Goal: Contribute content

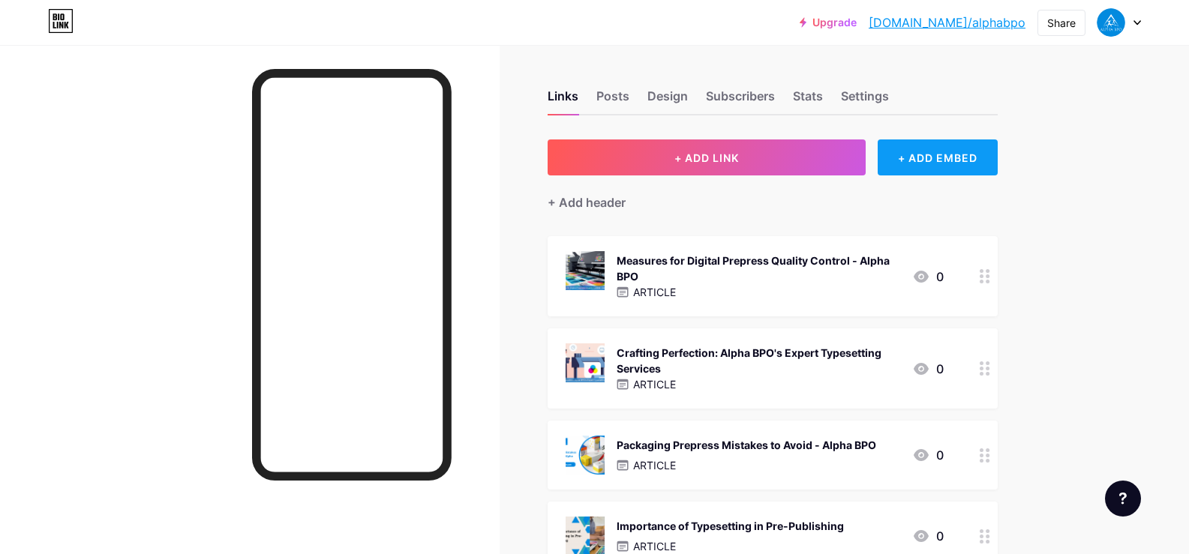
click at [965, 146] on div "+ ADD EMBED" at bounding box center [937, 158] width 119 height 36
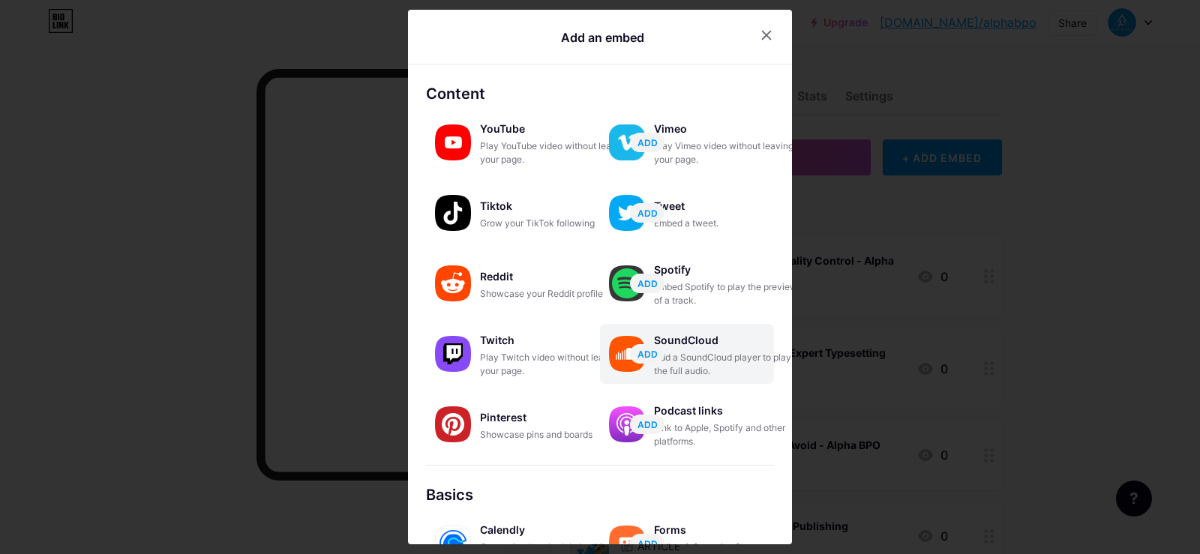
scroll to position [230, 0]
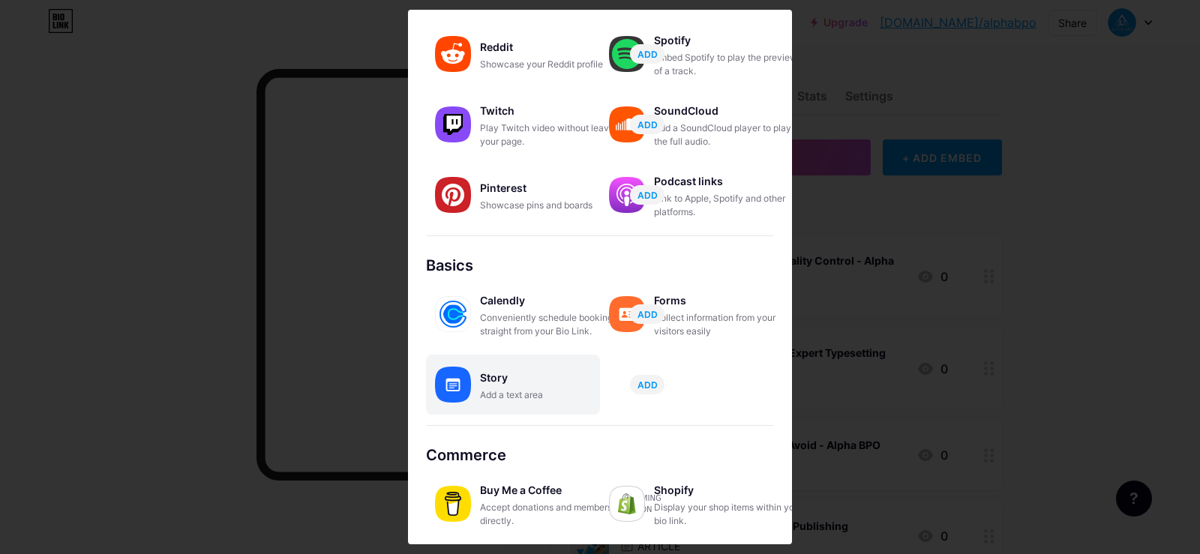
click at [525, 377] on div "Story" at bounding box center [555, 378] width 150 height 21
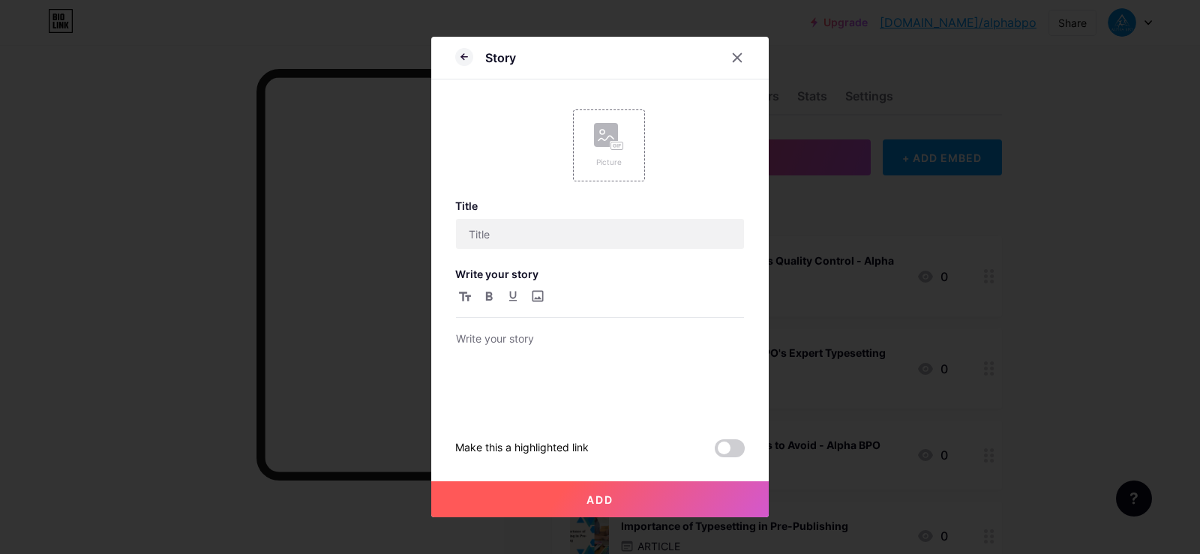
scroll to position [0, 0]
click at [610, 167] on div "Picture" at bounding box center [609, 162] width 30 height 11
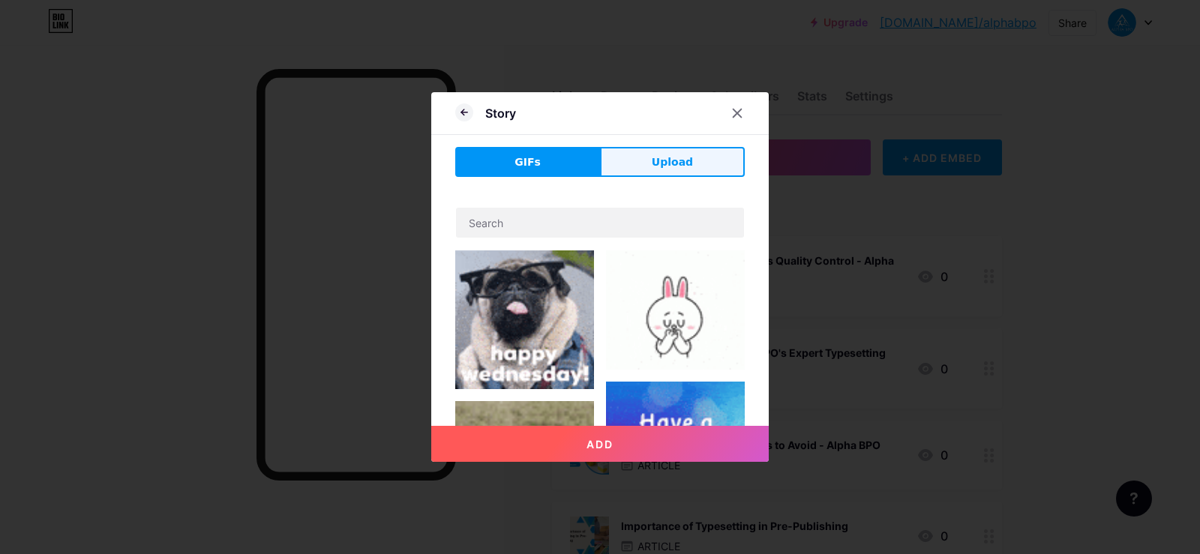
click at [692, 166] on button "Upload" at bounding box center [672, 162] width 145 height 30
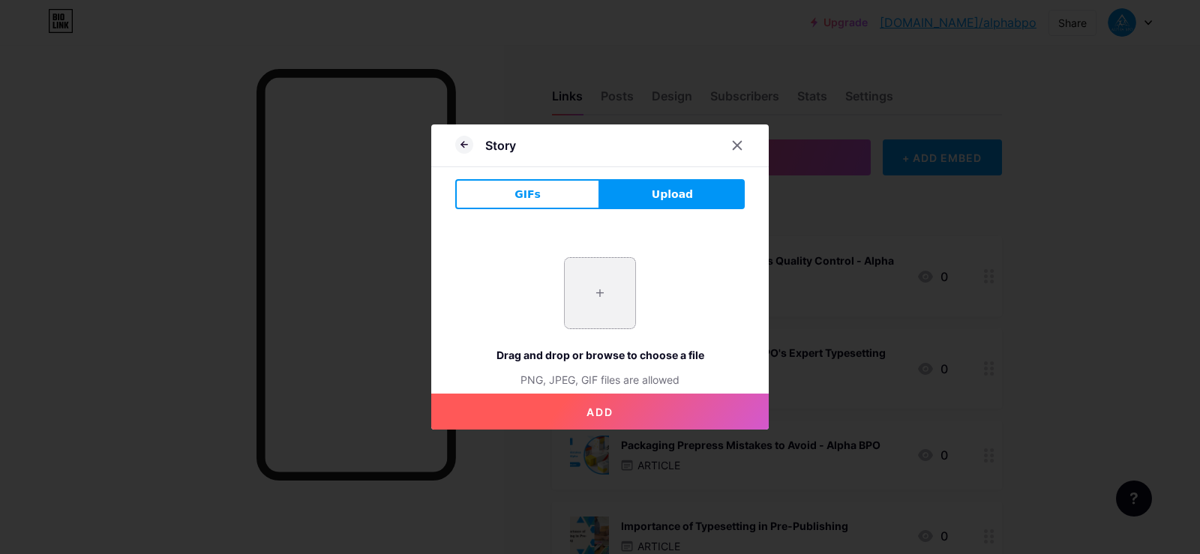
click at [609, 293] on input "file" at bounding box center [600, 293] width 71 height 71
type input "C:\fakepath\imgi_29_68e7a17f07e1e6001d6ec80a.jpeg"
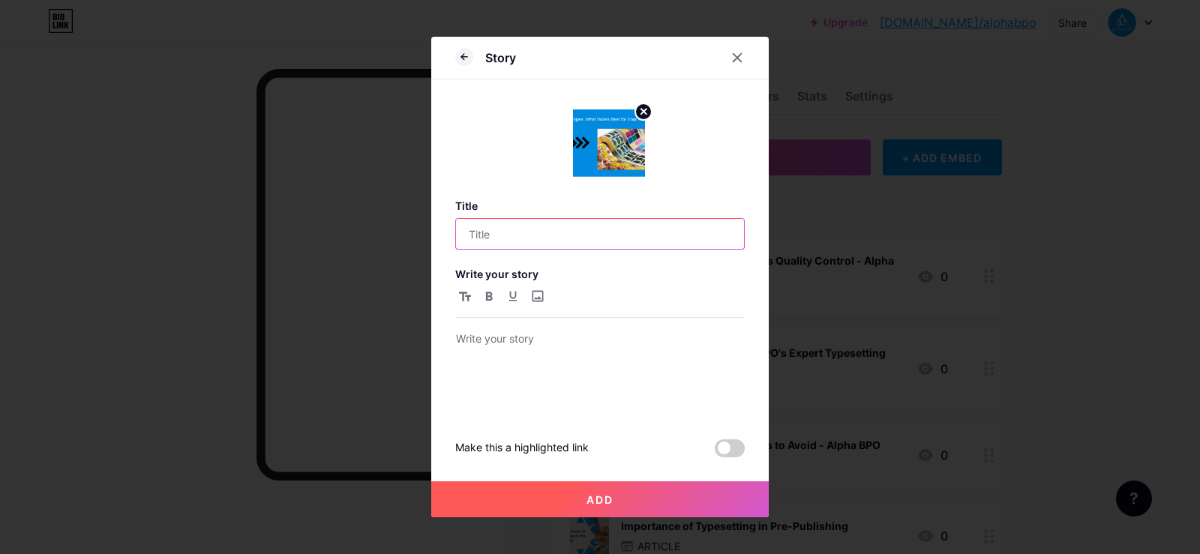
click at [539, 237] on input "text" at bounding box center [600, 234] width 288 height 30
paste input "Best Print Label Types for Every Product Need"
type input "Best Print Label Types for Every Product Need"
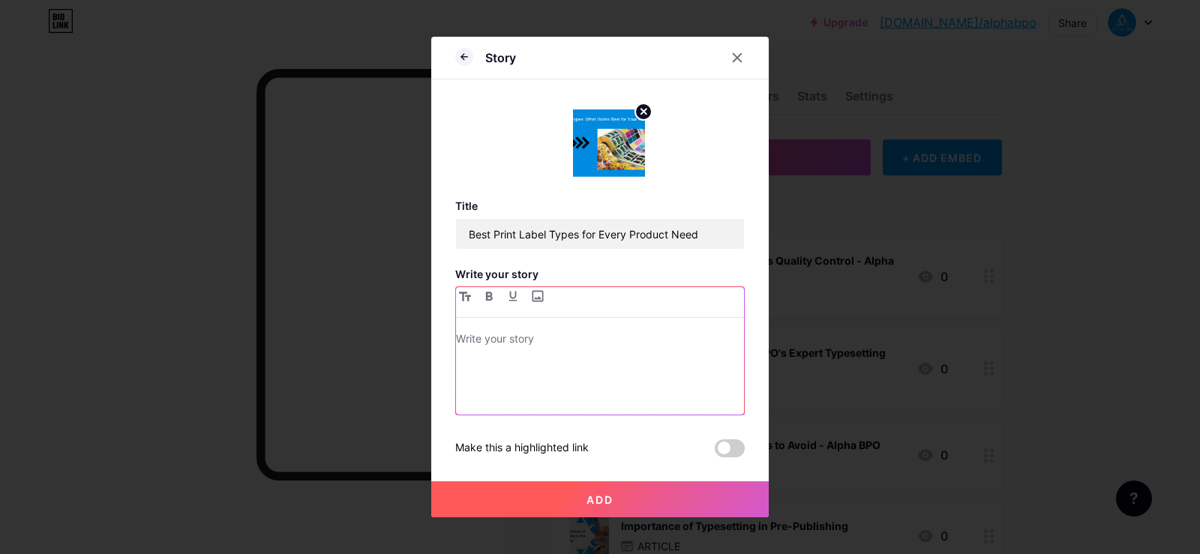
click at [473, 352] on div at bounding box center [600, 372] width 288 height 85
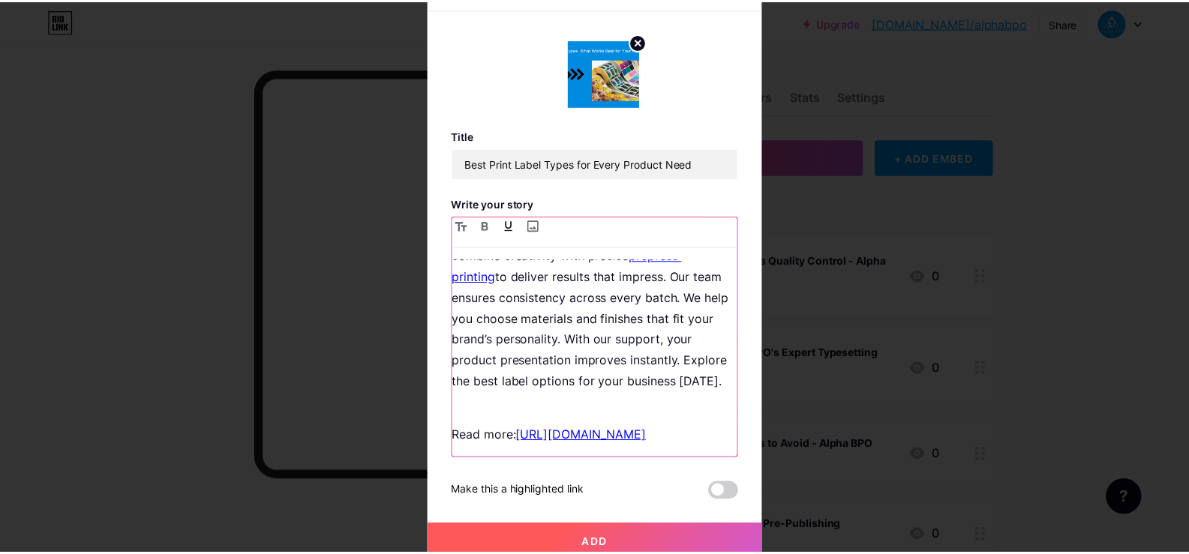
scroll to position [47, 0]
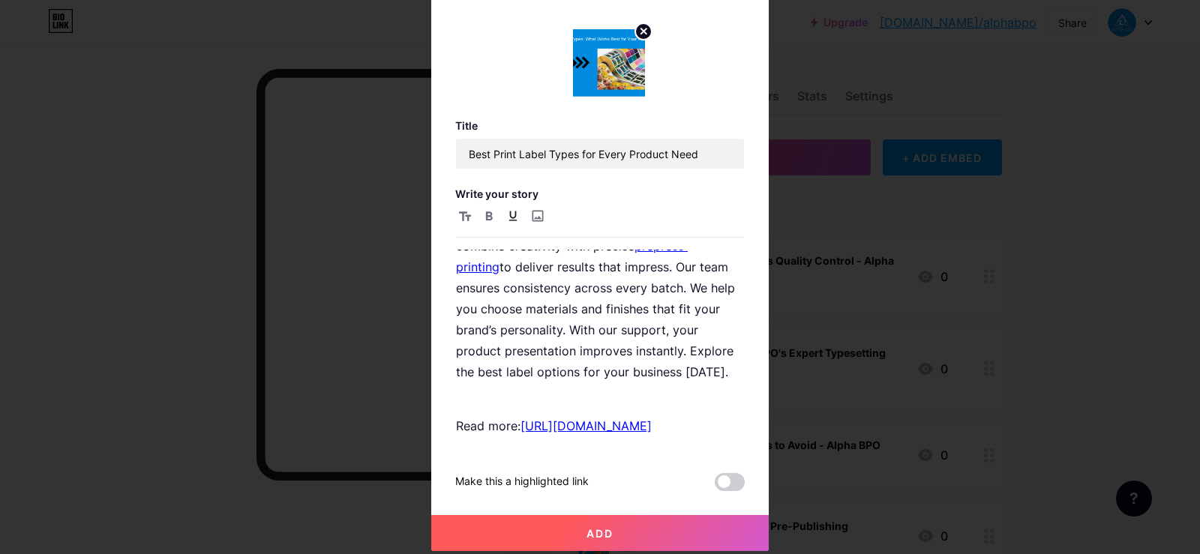
click at [646, 536] on button "Add" at bounding box center [600, 533] width 338 height 36
